Goal: Task Accomplishment & Management: Complete application form

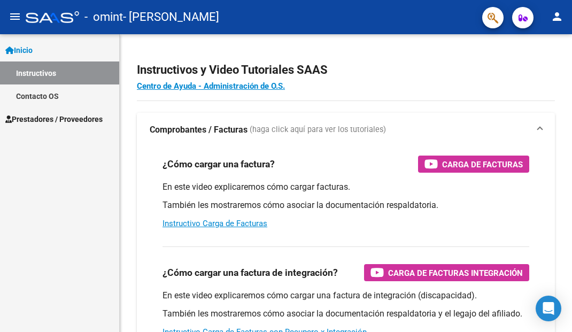
click at [68, 125] on link "Prestadores / Proveedores" at bounding box center [59, 118] width 119 height 23
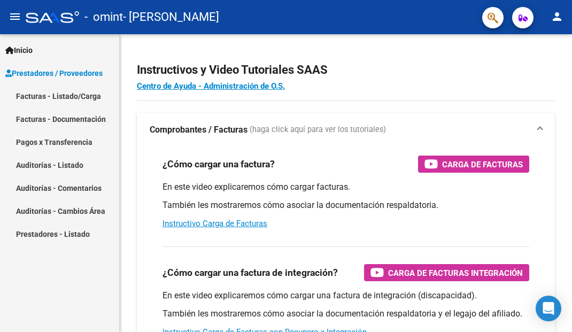
click at [88, 99] on link "Facturas - Listado/Carga" at bounding box center [59, 95] width 119 height 23
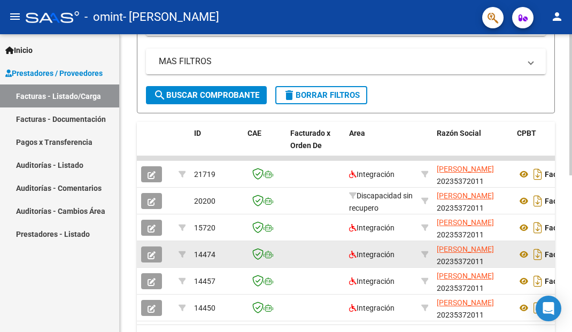
scroll to position [282, 0]
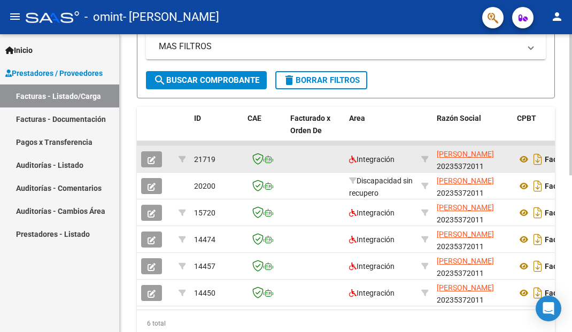
click at [307, 165] on datatable-body-cell at bounding box center [315, 159] width 59 height 26
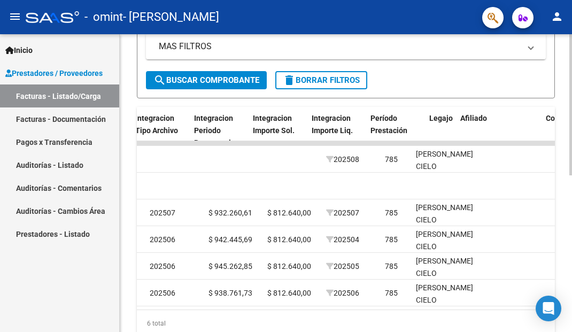
scroll to position [0, 1274]
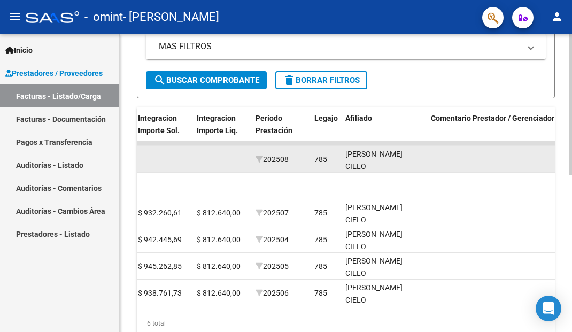
click at [323, 155] on div "785" at bounding box center [320, 159] width 13 height 12
click at [324, 162] on div "785" at bounding box center [320, 159] width 13 height 12
click at [219, 158] on datatable-body-cell at bounding box center [221, 159] width 59 height 26
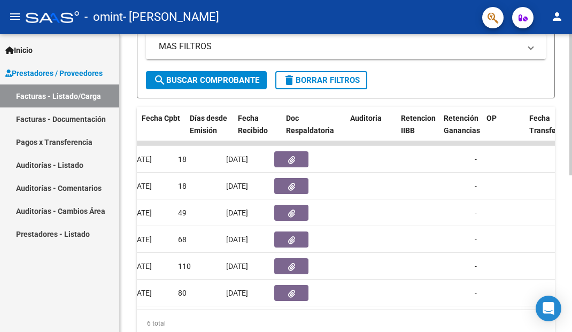
scroll to position [0, 477]
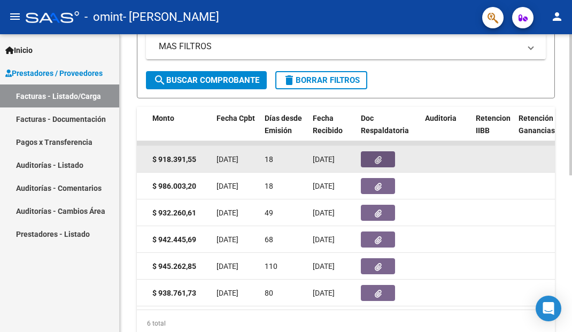
click at [374, 160] on button "button" at bounding box center [378, 159] width 34 height 16
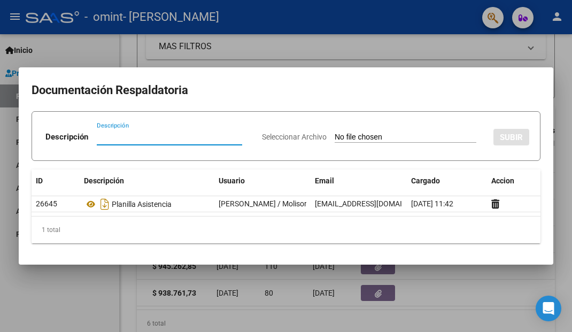
click at [288, 290] on div at bounding box center [286, 166] width 572 height 332
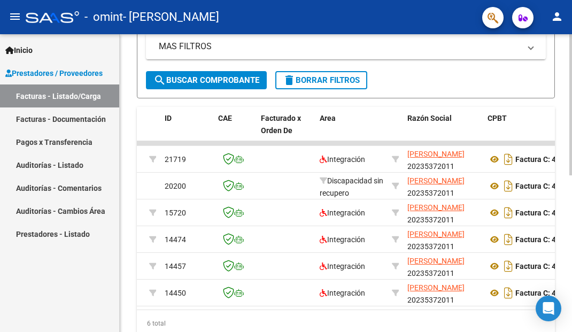
scroll to position [0, 0]
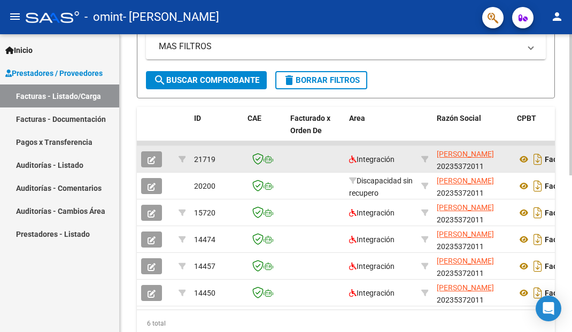
click at [237, 160] on div "21719" at bounding box center [216, 159] width 45 height 12
click at [148, 161] on icon "button" at bounding box center [151, 160] width 8 height 8
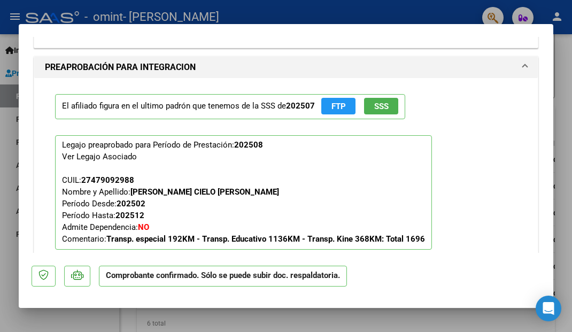
scroll to position [1392, 0]
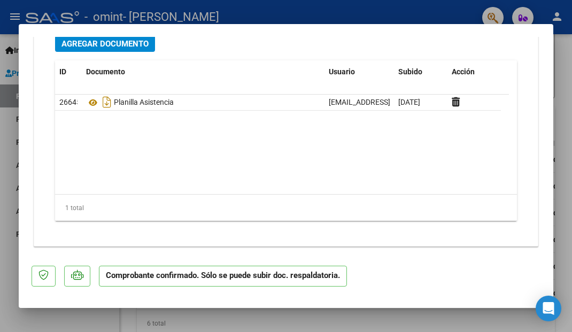
click at [559, 69] on div at bounding box center [286, 166] width 572 height 332
type input "$ 0,00"
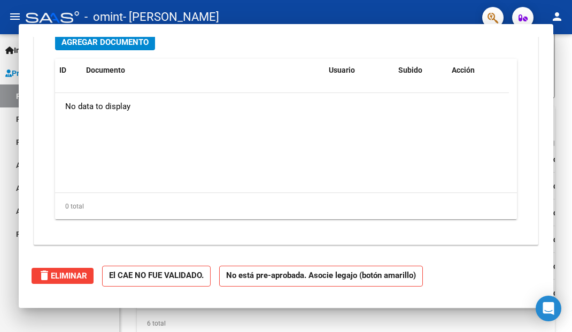
scroll to position [0, 0]
